Goal: Transaction & Acquisition: Purchase product/service

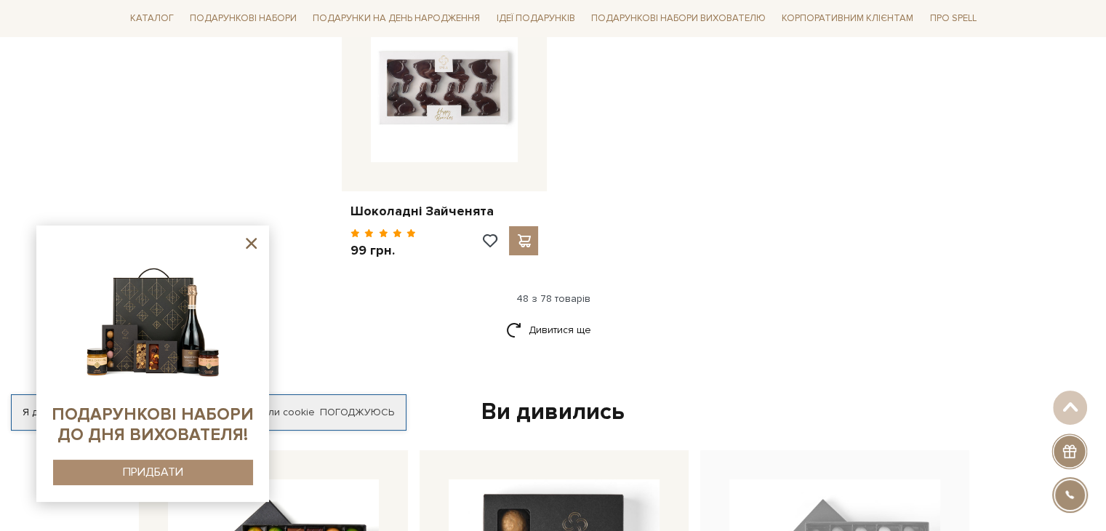
scroll to position [5380, 0]
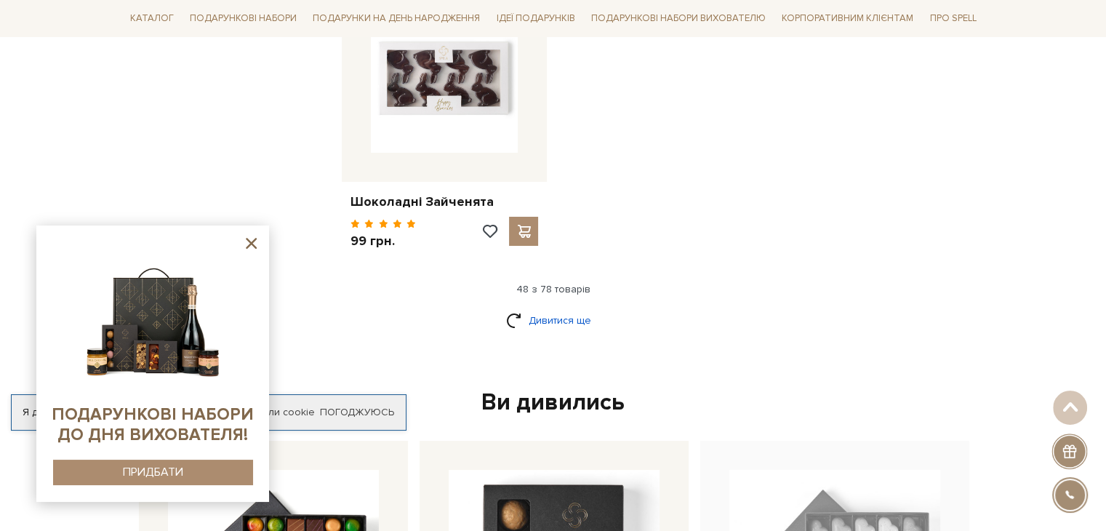
click at [543, 308] on link "Дивитися ще" at bounding box center [553, 320] width 95 height 25
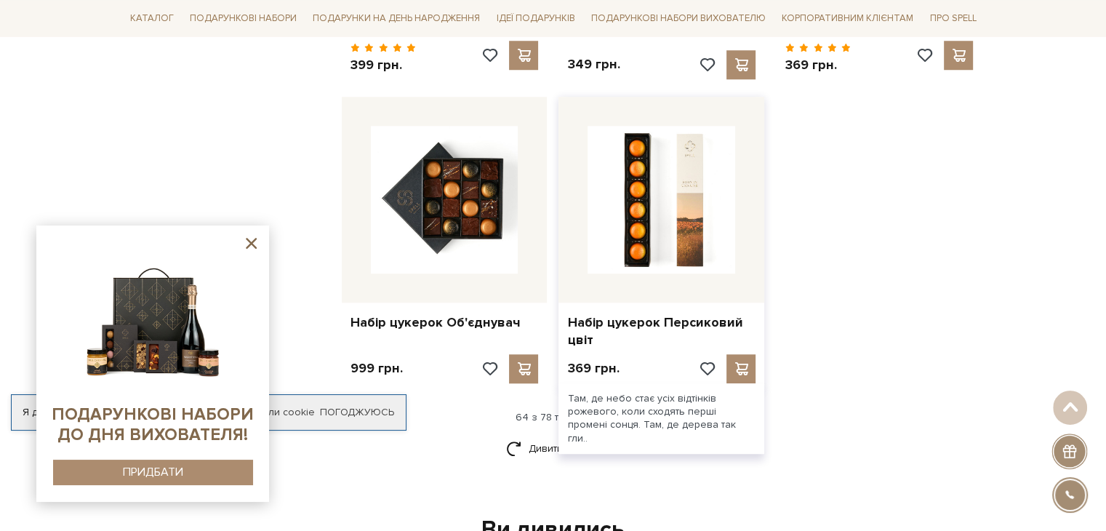
scroll to position [6834, 0]
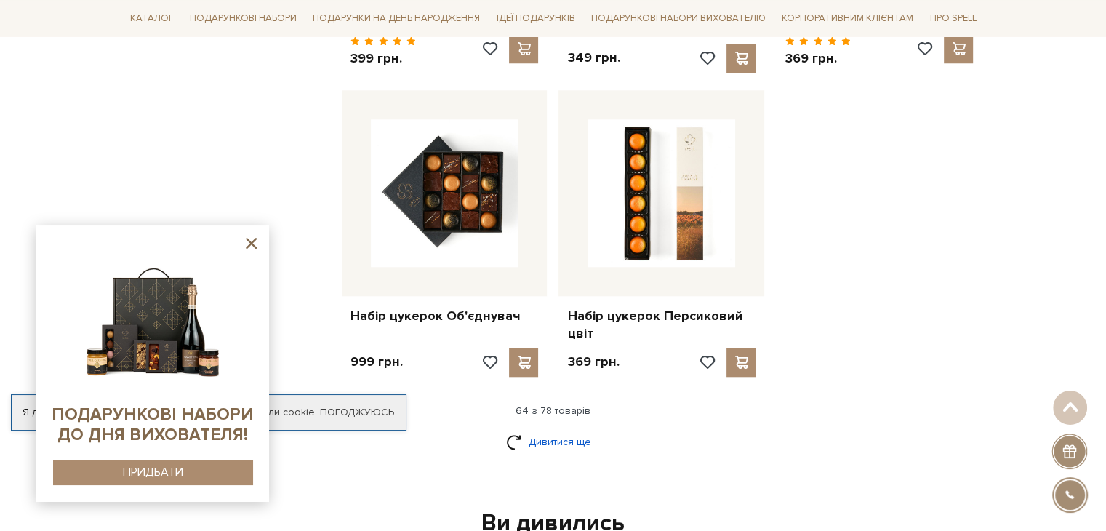
click at [529, 429] on link "Дивитися ще" at bounding box center [553, 441] width 95 height 25
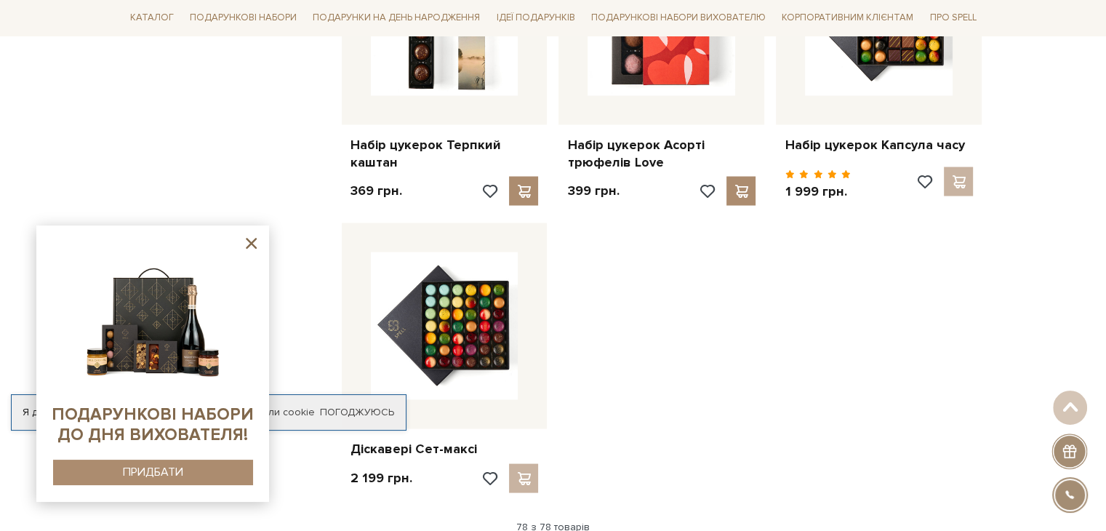
scroll to position [8288, 0]
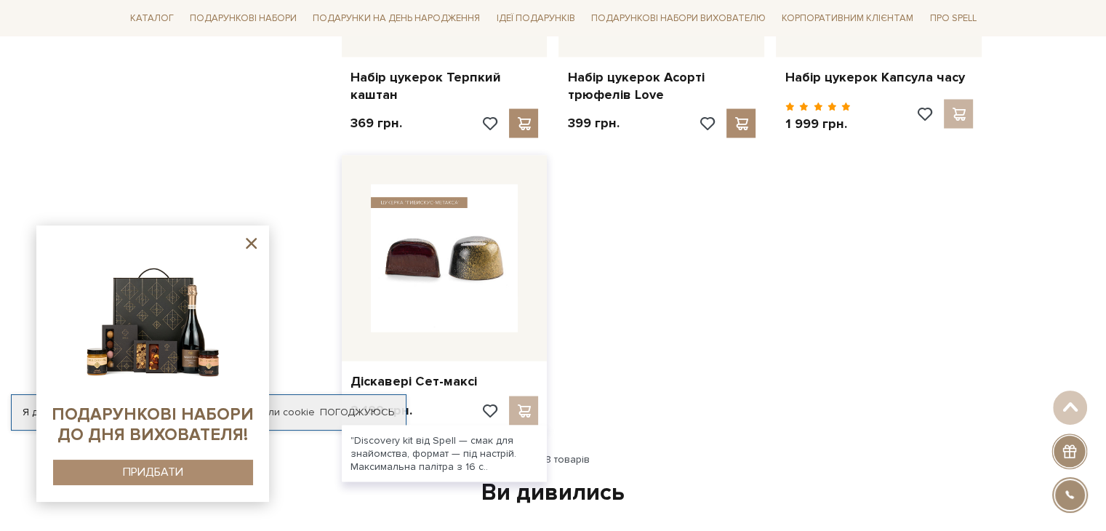
click at [451, 222] on img at bounding box center [445, 258] width 148 height 148
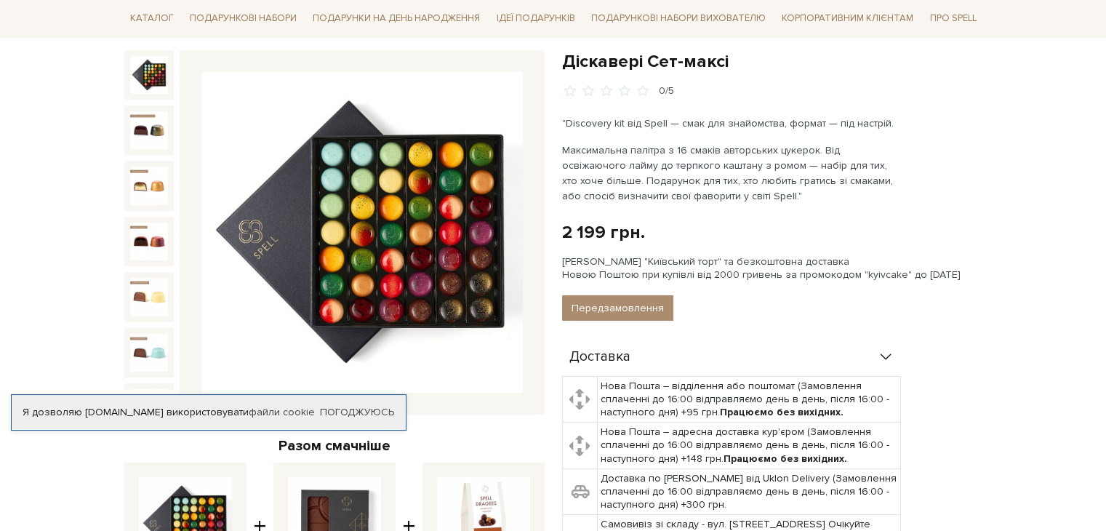
scroll to position [145, 0]
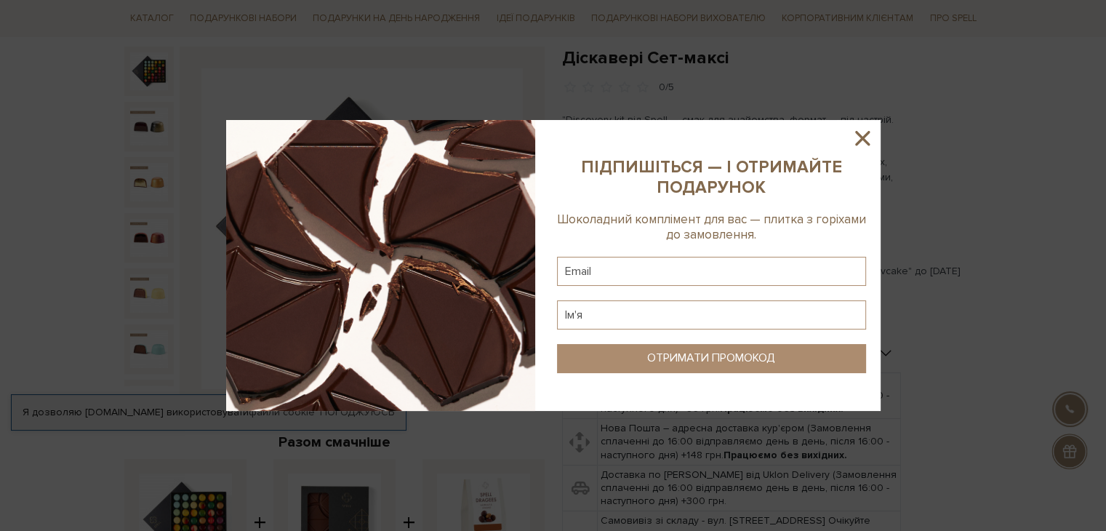
click at [866, 127] on icon at bounding box center [862, 138] width 25 height 25
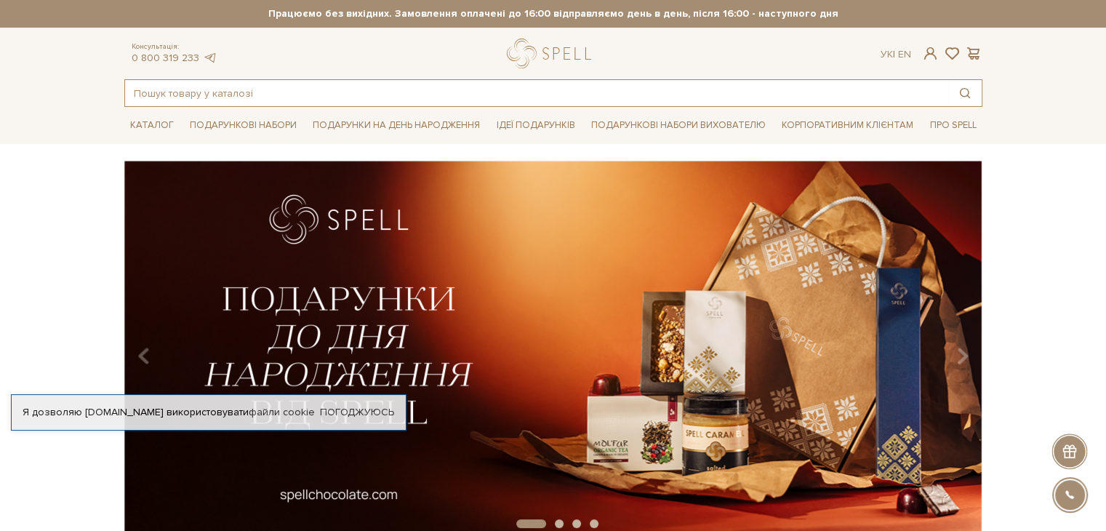
click at [184, 88] on input "text" at bounding box center [536, 93] width 823 height 26
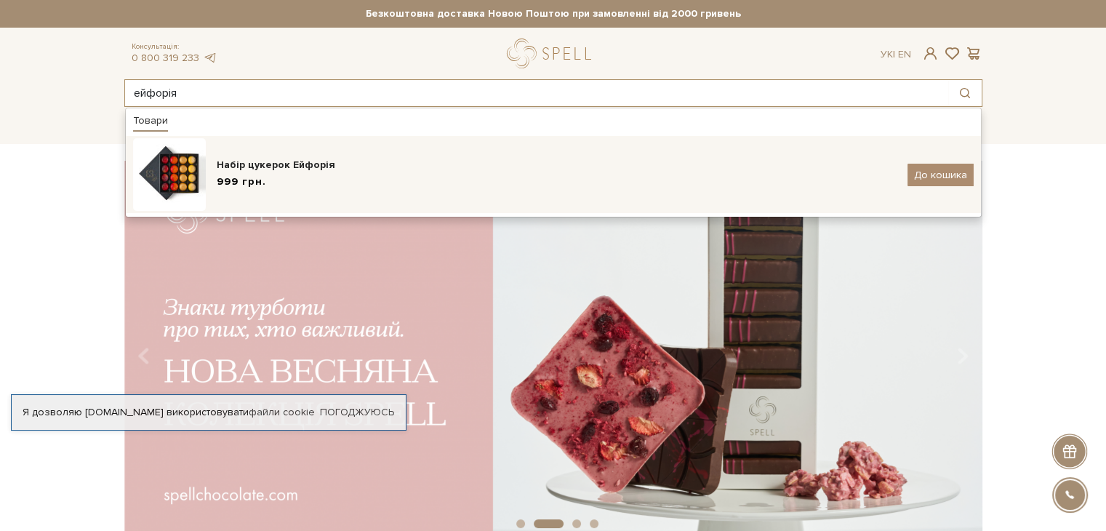
type input "ейфорія"
click at [184, 165] on img at bounding box center [169, 174] width 73 height 73
